Goal: Transaction & Acquisition: Obtain resource

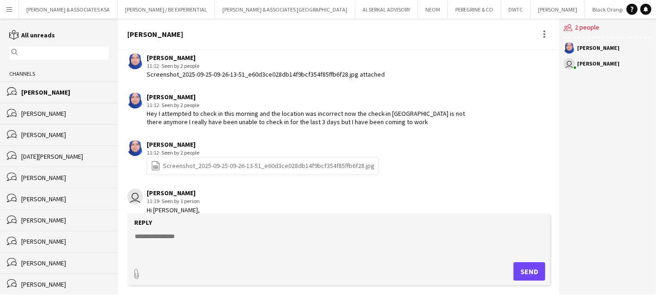
scroll to position [468, 0]
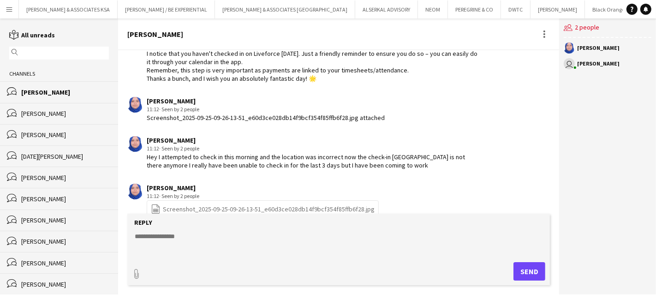
click at [29, 89] on div "[PERSON_NAME]" at bounding box center [65, 92] width 88 height 8
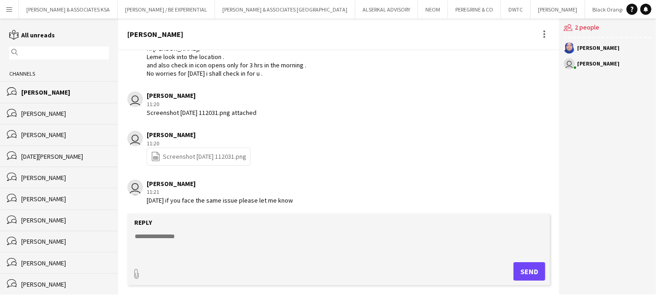
scroll to position [775, 0]
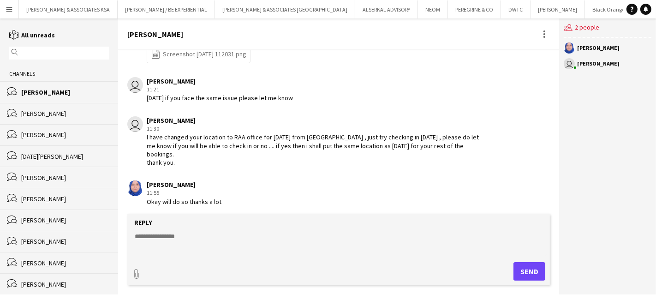
click at [13, 8] on button "Menu" at bounding box center [9, 9] width 18 height 18
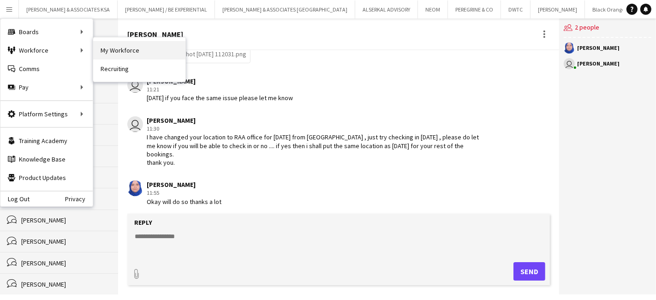
click at [140, 53] on link "My Workforce" at bounding box center [139, 50] width 92 height 18
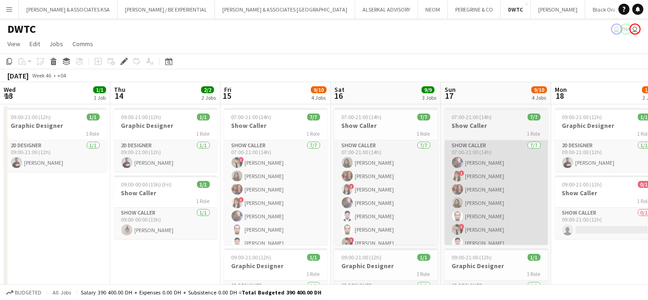
scroll to position [0, 267]
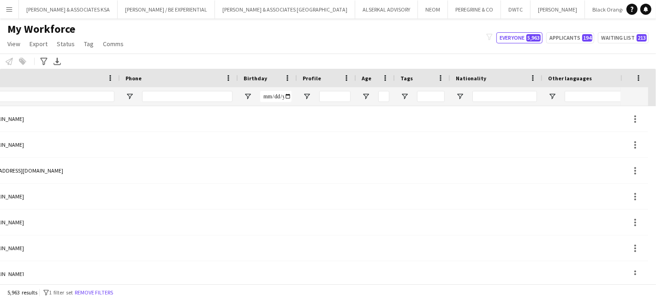
scroll to position [0, 563]
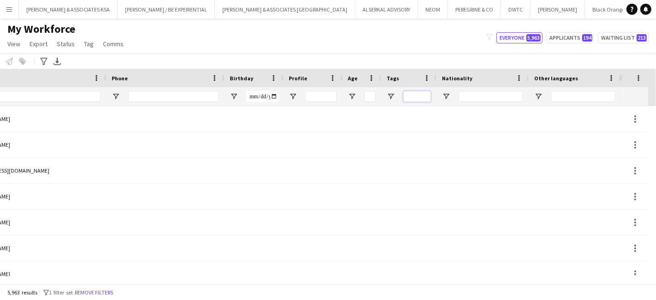
click at [418, 96] on input "Tags Filter Input" at bounding box center [417, 96] width 28 height 11
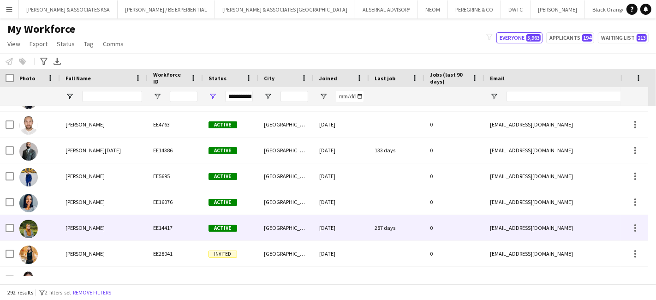
type input "*****"
click at [85, 229] on span "[PERSON_NAME]" at bounding box center [85, 227] width 39 height 7
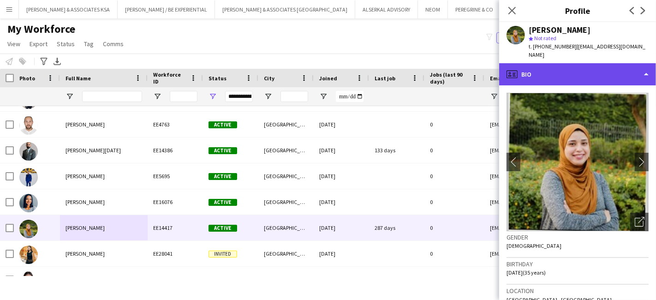
click at [561, 63] on div "profile Bio" at bounding box center [577, 74] width 157 height 22
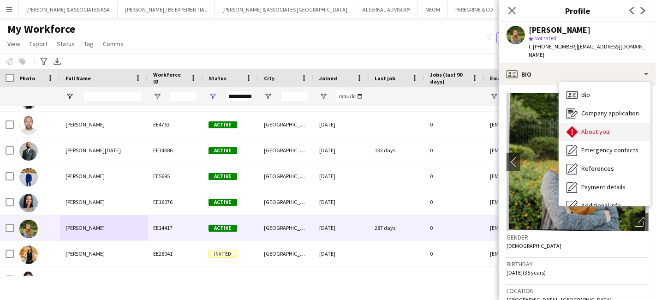
click at [584, 127] on span "About you" at bounding box center [595, 131] width 28 height 8
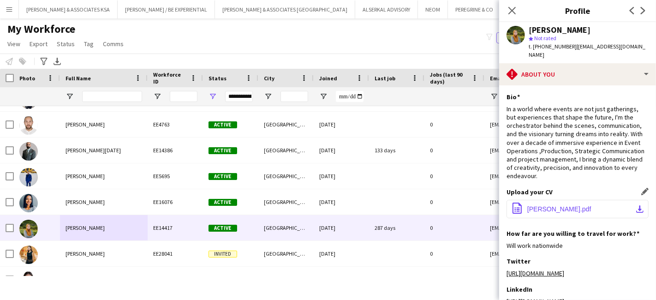
click at [559, 205] on span "Alaa Nabil Elshafei.pdf" at bounding box center [559, 208] width 64 height 7
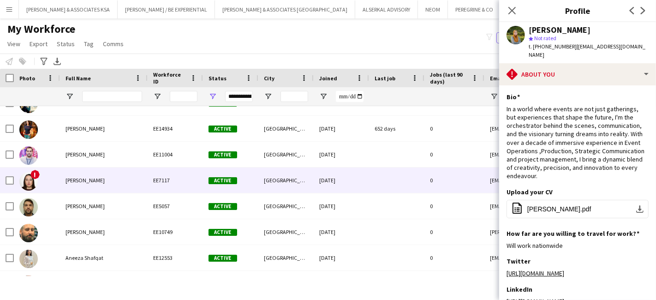
click at [92, 177] on span "Anastasia Bortova" at bounding box center [85, 180] width 39 height 7
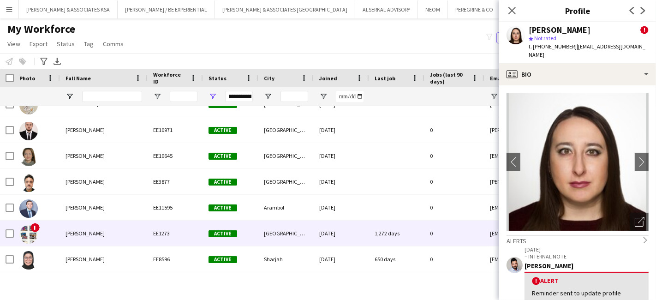
click at [105, 233] on span "Ashina Nazerudeen" at bounding box center [85, 233] width 39 height 7
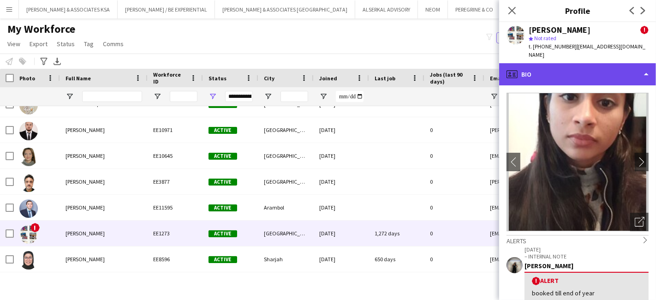
click at [555, 63] on div "profile Bio" at bounding box center [577, 74] width 157 height 22
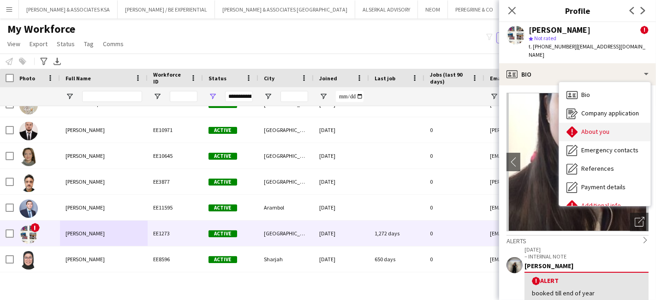
click at [587, 127] on span "About you" at bounding box center [595, 131] width 28 height 8
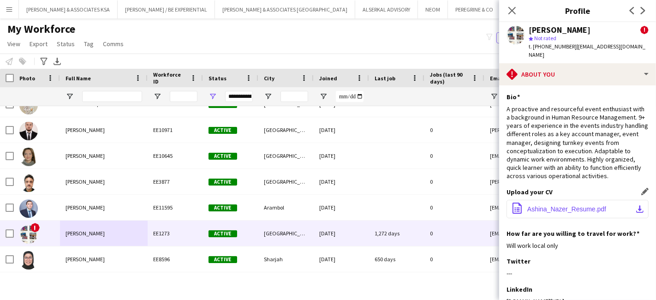
click at [554, 203] on button "office-file-sheet Ashina_Nazer_Resume.pdf download-bottom" at bounding box center [578, 209] width 142 height 18
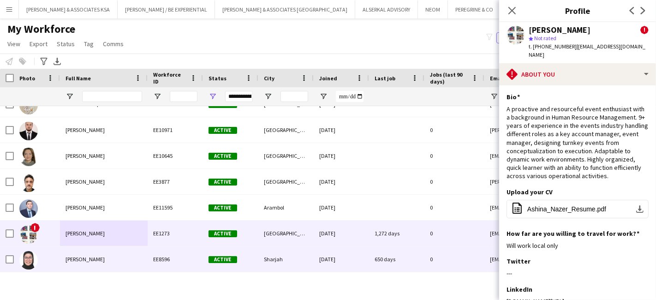
scroll to position [1384, 0]
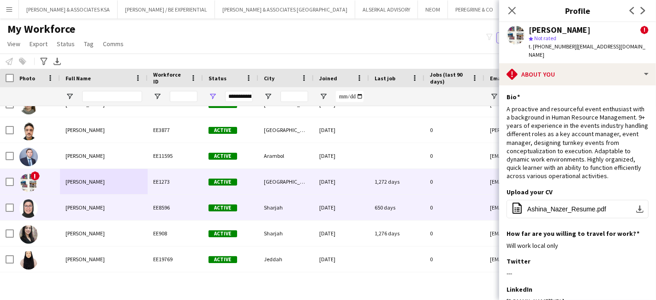
click at [91, 209] on span "Aveline Santos" at bounding box center [85, 207] width 39 height 7
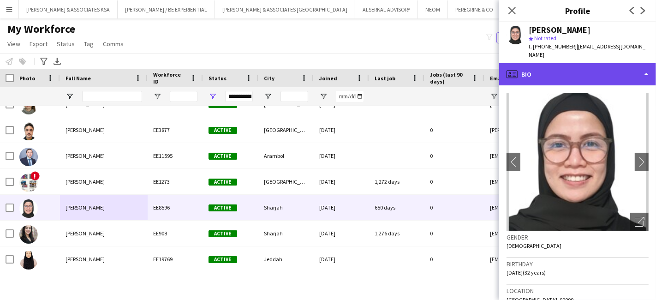
click at [558, 66] on div "profile Bio" at bounding box center [577, 74] width 157 height 22
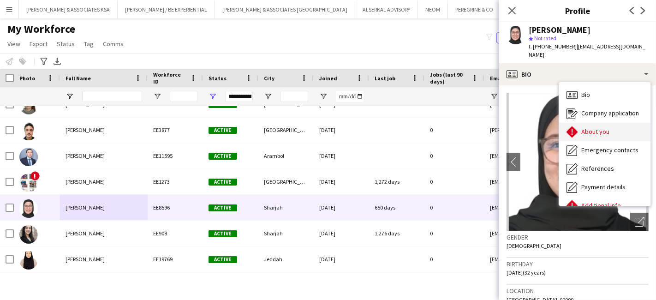
click at [582, 127] on span "About you" at bounding box center [595, 131] width 28 height 8
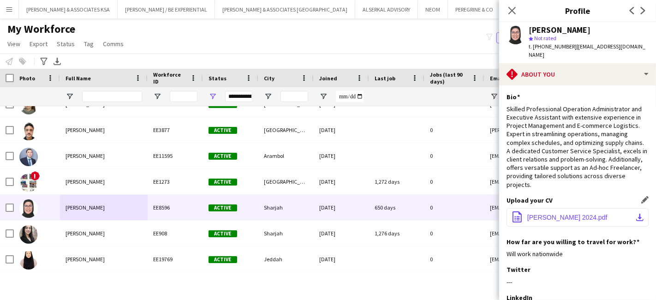
click at [557, 214] on span "Aveline Santos 2024.pdf" at bounding box center [567, 217] width 80 height 7
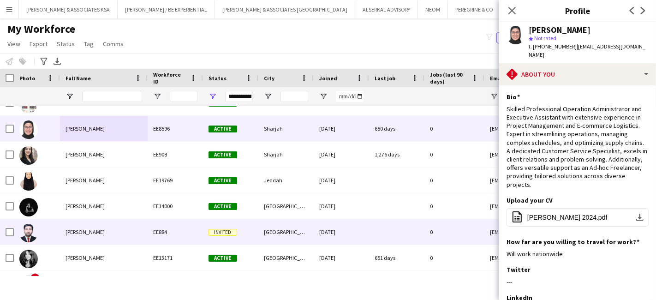
scroll to position [1486, 0]
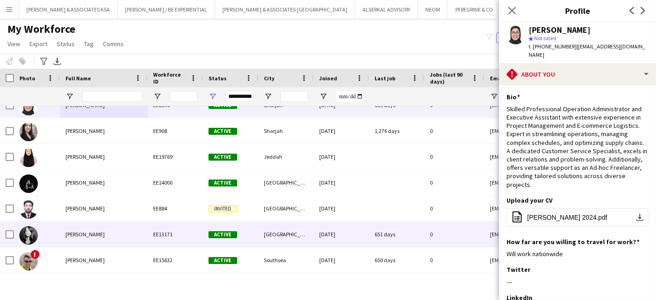
click at [104, 231] on span "[PERSON_NAME]" at bounding box center [85, 234] width 39 height 7
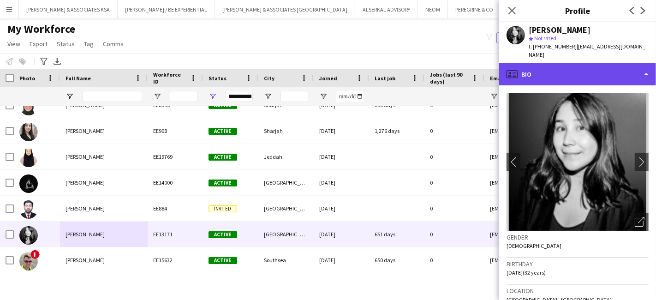
click at [537, 68] on div "profile Bio" at bounding box center [577, 74] width 157 height 22
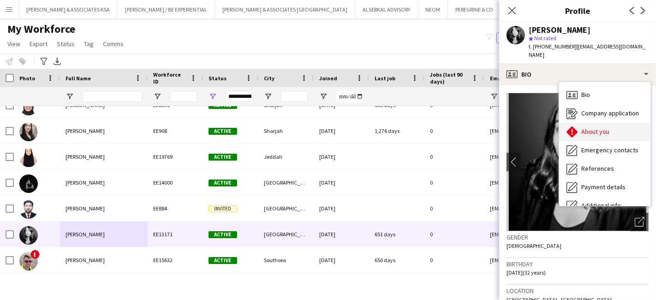
click at [596, 136] on div "About you About you" at bounding box center [604, 132] width 91 height 18
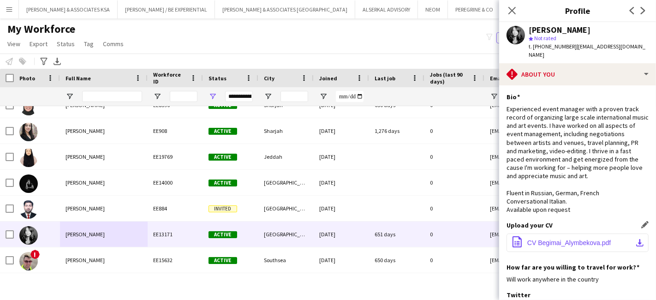
click at [551, 238] on button "office-file-sheet CV Begimai_Alymbekova.pdf download-bottom" at bounding box center [578, 242] width 142 height 18
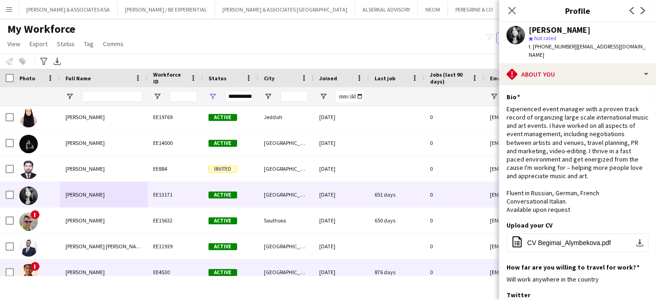
scroll to position [1538, 0]
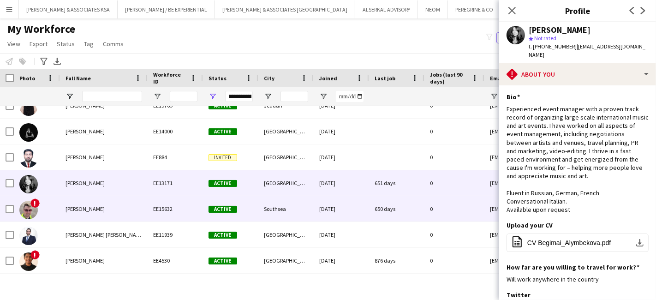
click at [88, 211] on span "[PERSON_NAME]" at bounding box center [85, 208] width 39 height 7
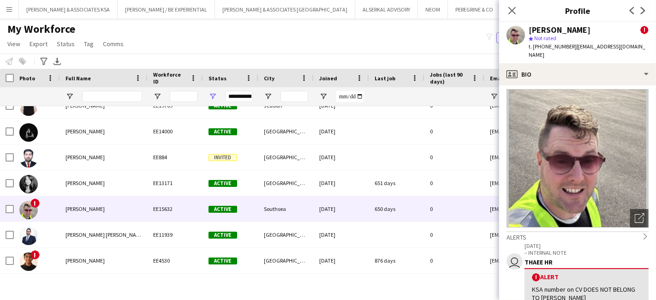
scroll to position [0, 0]
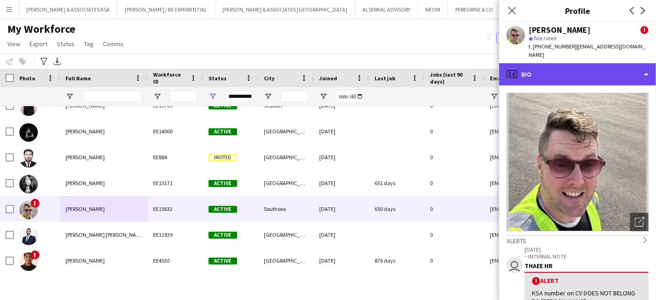
click at [585, 67] on div "profile Bio" at bounding box center [577, 74] width 157 height 22
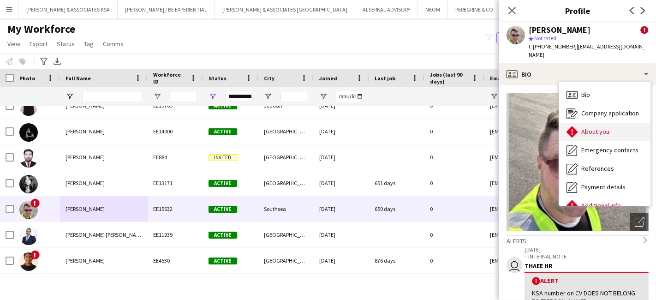
click at [597, 128] on div "About you About you" at bounding box center [604, 132] width 91 height 18
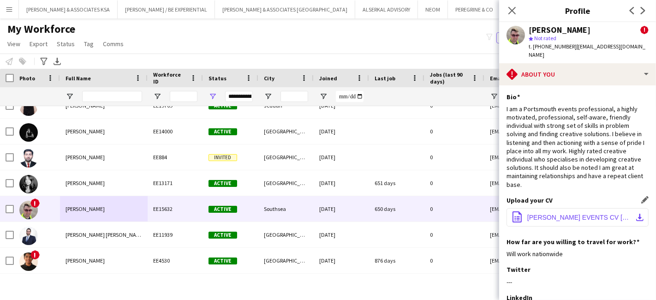
click at [542, 214] on span "BENJAMIN CLABON EVENTS CV SEP 2023.pdf" at bounding box center [579, 217] width 104 height 7
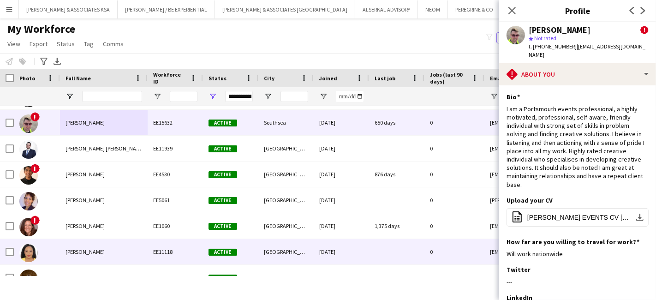
scroll to position [1640, 0]
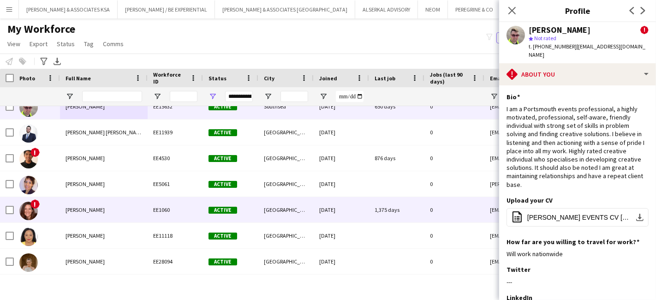
click at [80, 211] on span "Carmen Davies" at bounding box center [85, 209] width 39 height 7
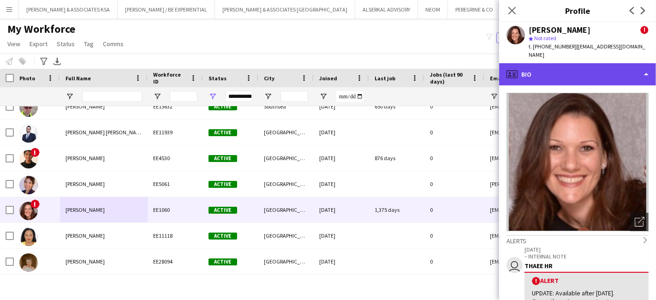
click at [565, 72] on div "profile Bio" at bounding box center [577, 74] width 157 height 22
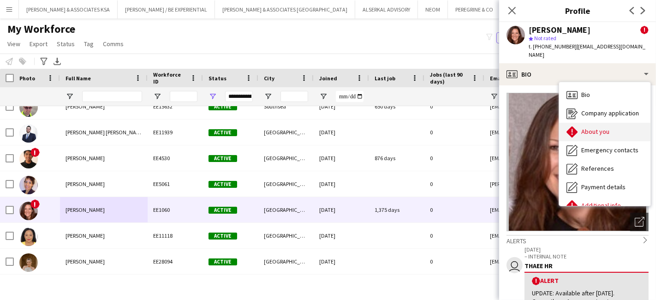
click at [594, 127] on span "About you" at bounding box center [595, 131] width 28 height 8
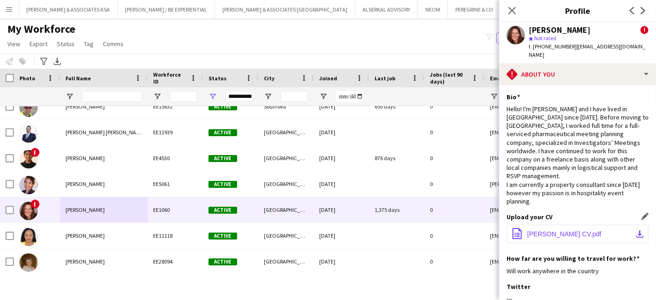
click at [556, 225] on button "office-file-sheet Carmen Davies CV.pdf download-bottom" at bounding box center [578, 234] width 142 height 18
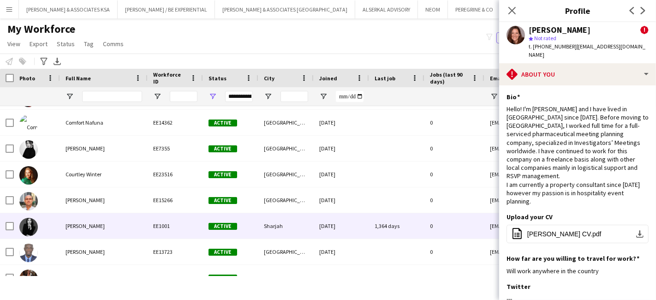
scroll to position [1845, 0]
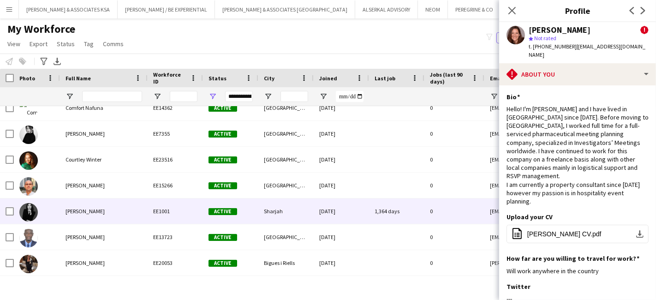
click at [85, 214] on div "Dahlia Nashwan" at bounding box center [104, 210] width 88 height 25
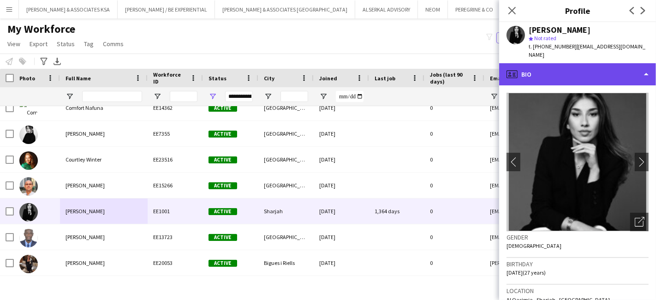
click at [587, 63] on div "profile Bio" at bounding box center [577, 74] width 157 height 22
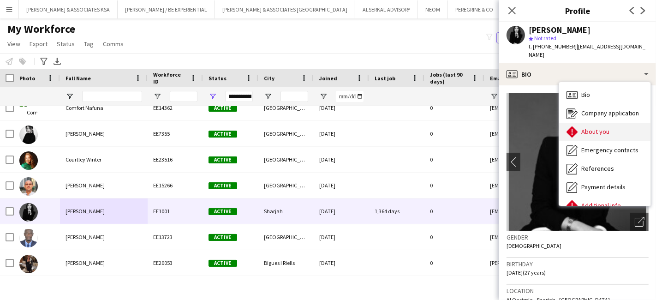
click at [611, 126] on div "About you About you" at bounding box center [604, 132] width 91 height 18
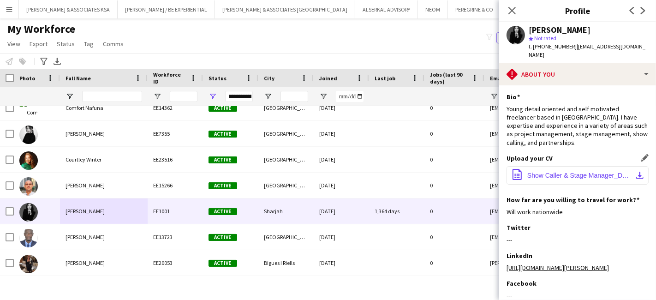
click at [560, 175] on span "Show Caller & Stage Manager_Dahlia Nashwan CV 2025.pdf" at bounding box center [579, 175] width 104 height 7
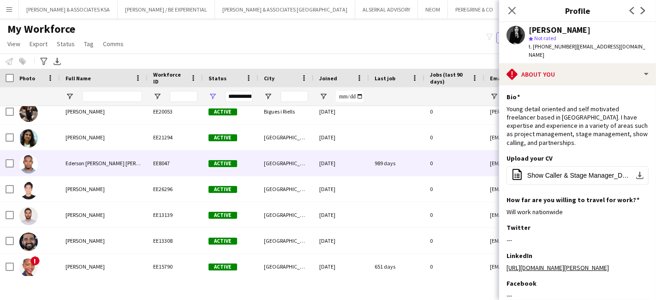
scroll to position [2050, 0]
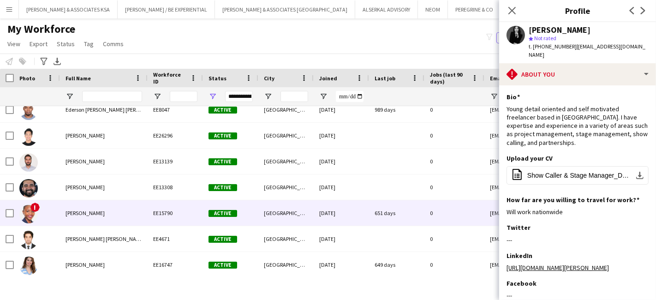
click at [105, 215] on div "Emelda Ogonji" at bounding box center [104, 212] width 88 height 25
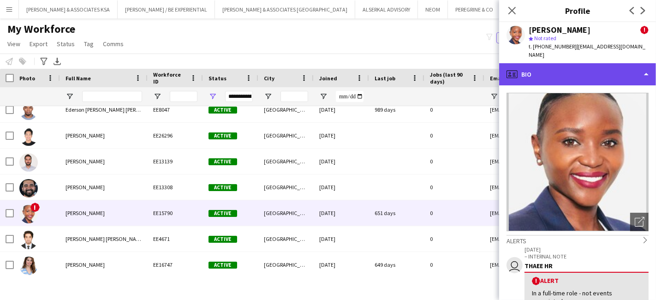
click at [542, 65] on div "profile Bio" at bounding box center [577, 74] width 157 height 22
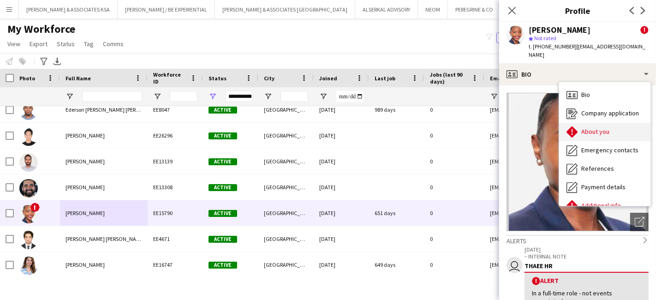
click at [580, 123] on div "About you About you" at bounding box center [604, 132] width 91 height 18
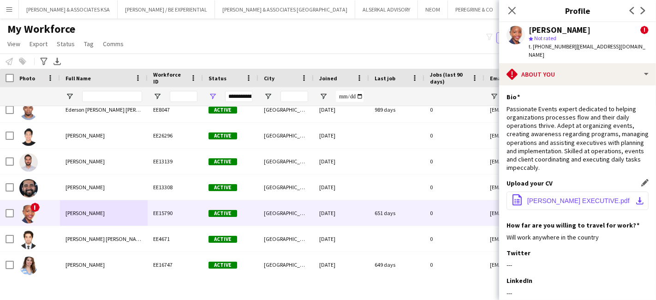
click at [551, 197] on span "EMELDA OGONJI EXECUTIVE.pdf" at bounding box center [578, 200] width 102 height 7
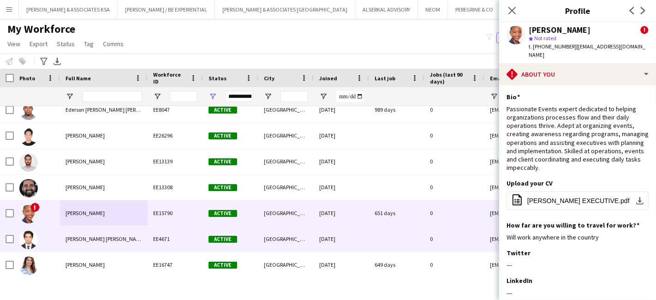
scroll to position [2101, 0]
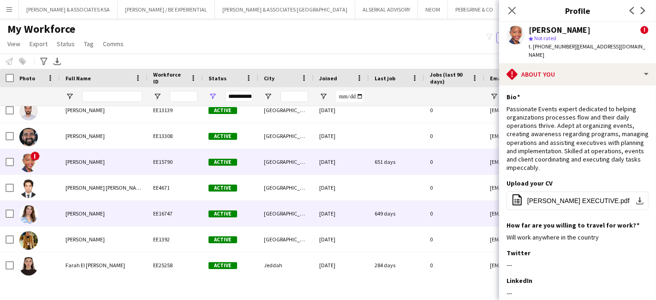
click at [95, 213] on div "Faiza Ashiq" at bounding box center [104, 213] width 88 height 25
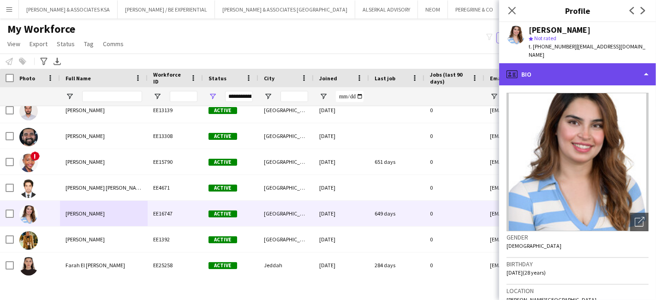
click at [587, 75] on div "profile Bio" at bounding box center [577, 74] width 157 height 22
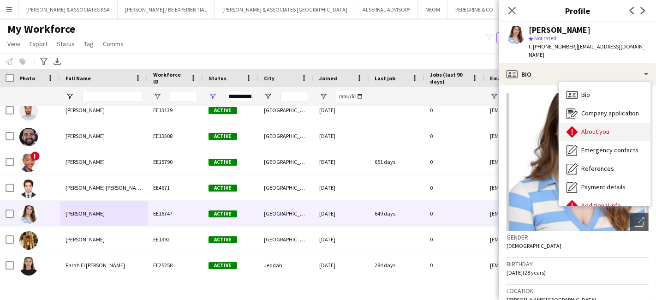
click at [591, 127] on span "About you" at bounding box center [595, 131] width 28 height 8
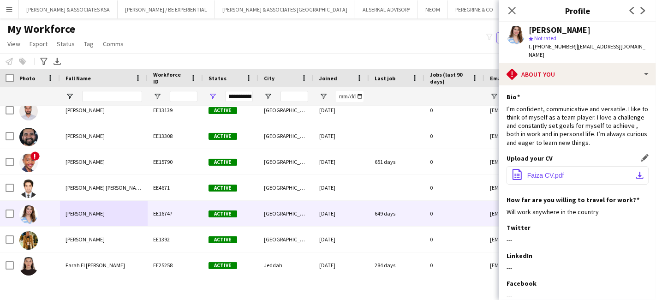
click at [564, 166] on button "office-file-sheet Faiza CV.pdf download-bottom" at bounding box center [578, 175] width 142 height 18
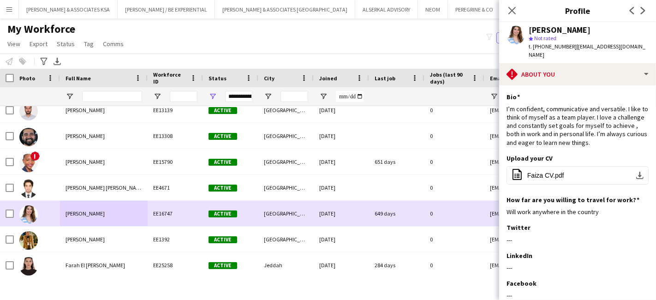
scroll to position [2153, 0]
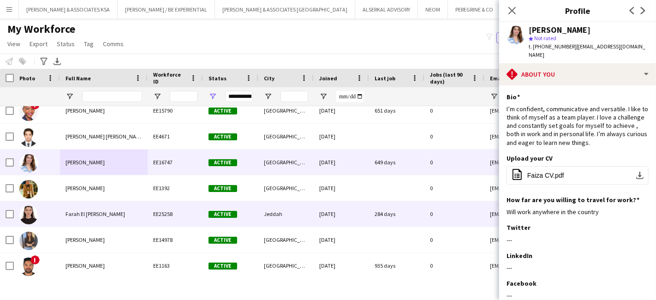
click at [93, 214] on span "Farah El Katerji" at bounding box center [96, 213] width 60 height 7
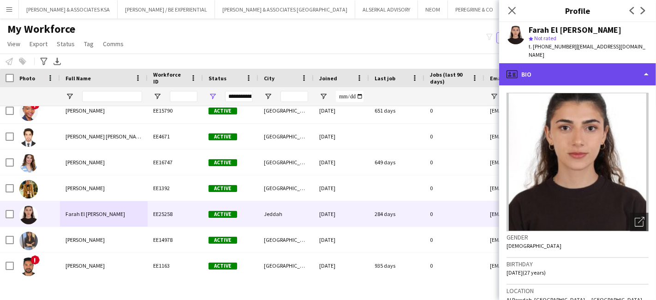
click at [549, 66] on div "profile Bio" at bounding box center [577, 74] width 157 height 22
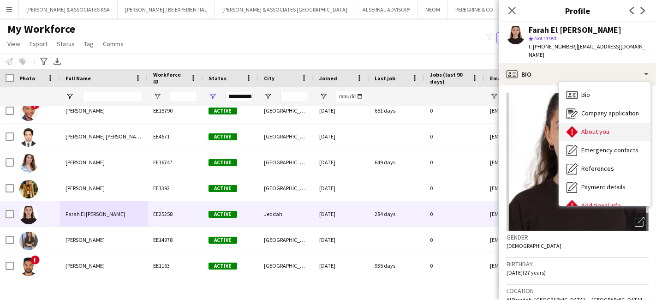
click at [587, 127] on span "About you" at bounding box center [595, 131] width 28 height 8
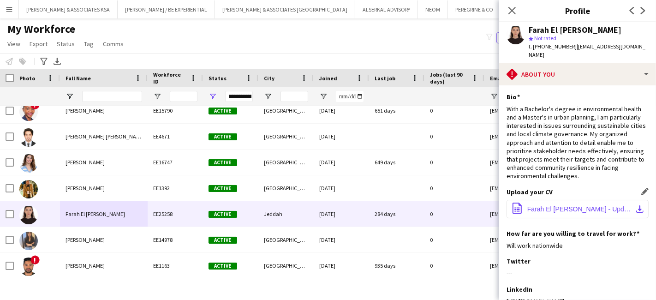
click at [546, 205] on span "Farah El Katerji - Updated Resume - Oct 24.docx" at bounding box center [579, 208] width 104 height 7
click at [515, 11] on icon "Close pop-in" at bounding box center [511, 10] width 9 height 9
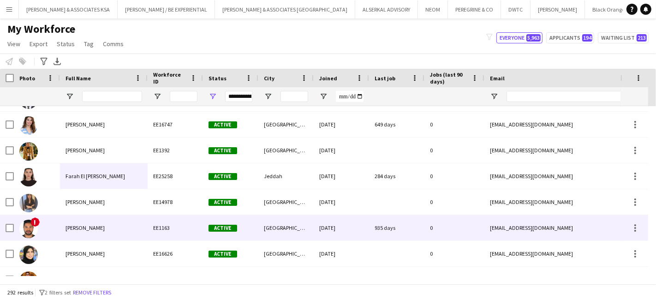
scroll to position [2204, 0]
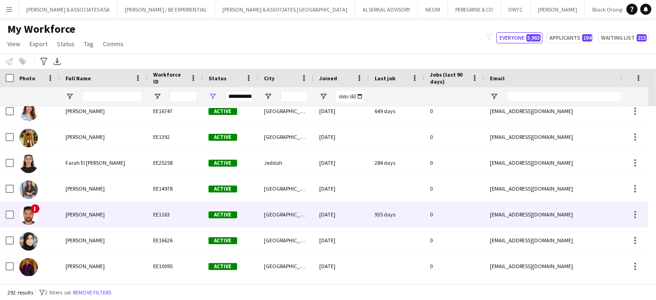
click at [92, 218] on div "Faraz Sheikh" at bounding box center [104, 214] width 88 height 25
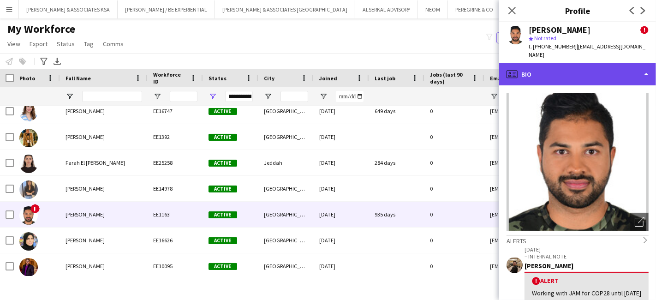
click at [545, 76] on div "profile Bio" at bounding box center [577, 74] width 157 height 22
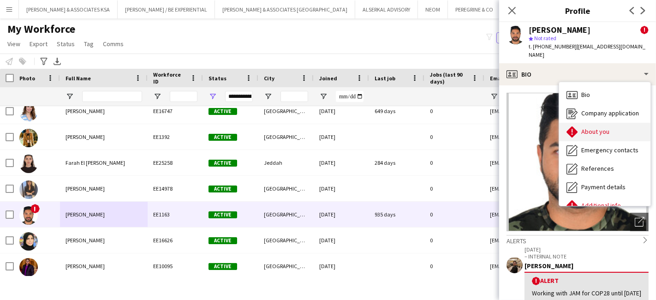
click at [596, 127] on span "About you" at bounding box center [595, 131] width 28 height 8
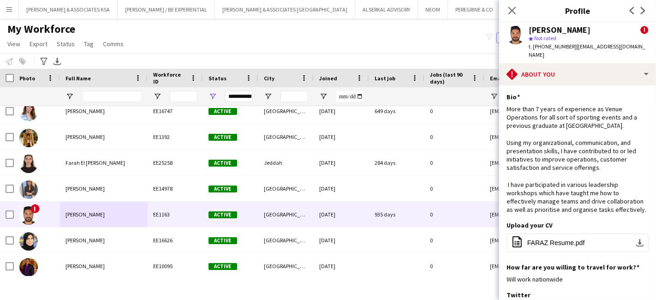
click at [518, 12] on div "Close pop-in" at bounding box center [512, 10] width 26 height 21
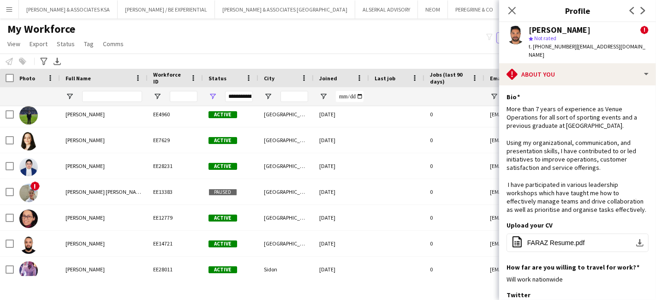
scroll to position [2768, 0]
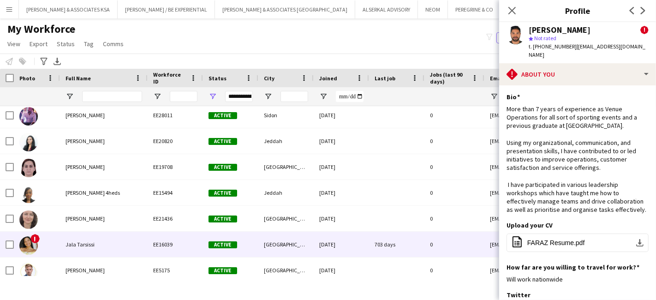
click at [91, 243] on span "Jala Tarsissi" at bounding box center [80, 244] width 29 height 7
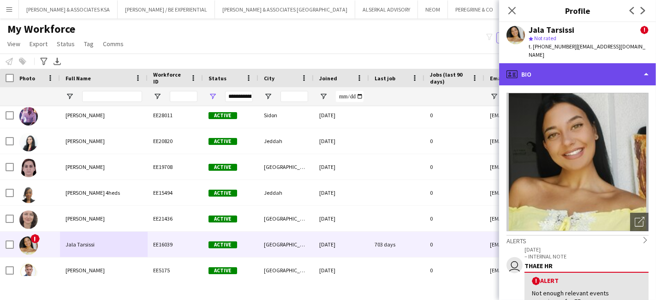
click at [586, 64] on div "profile Bio" at bounding box center [577, 74] width 157 height 22
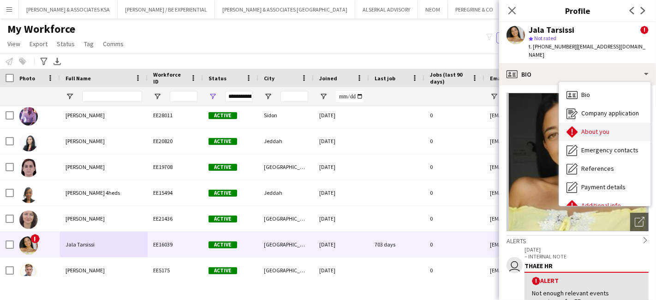
click at [599, 127] on span "About you" at bounding box center [595, 131] width 28 height 8
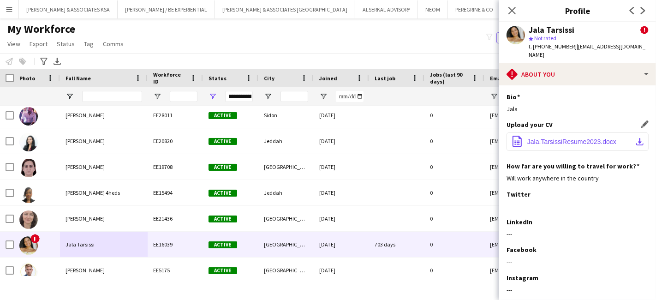
click at [570, 138] on span "Jala.TarsissiResume2023.docx" at bounding box center [571, 141] width 89 height 7
